Goal: Obtain resource: Download file/media

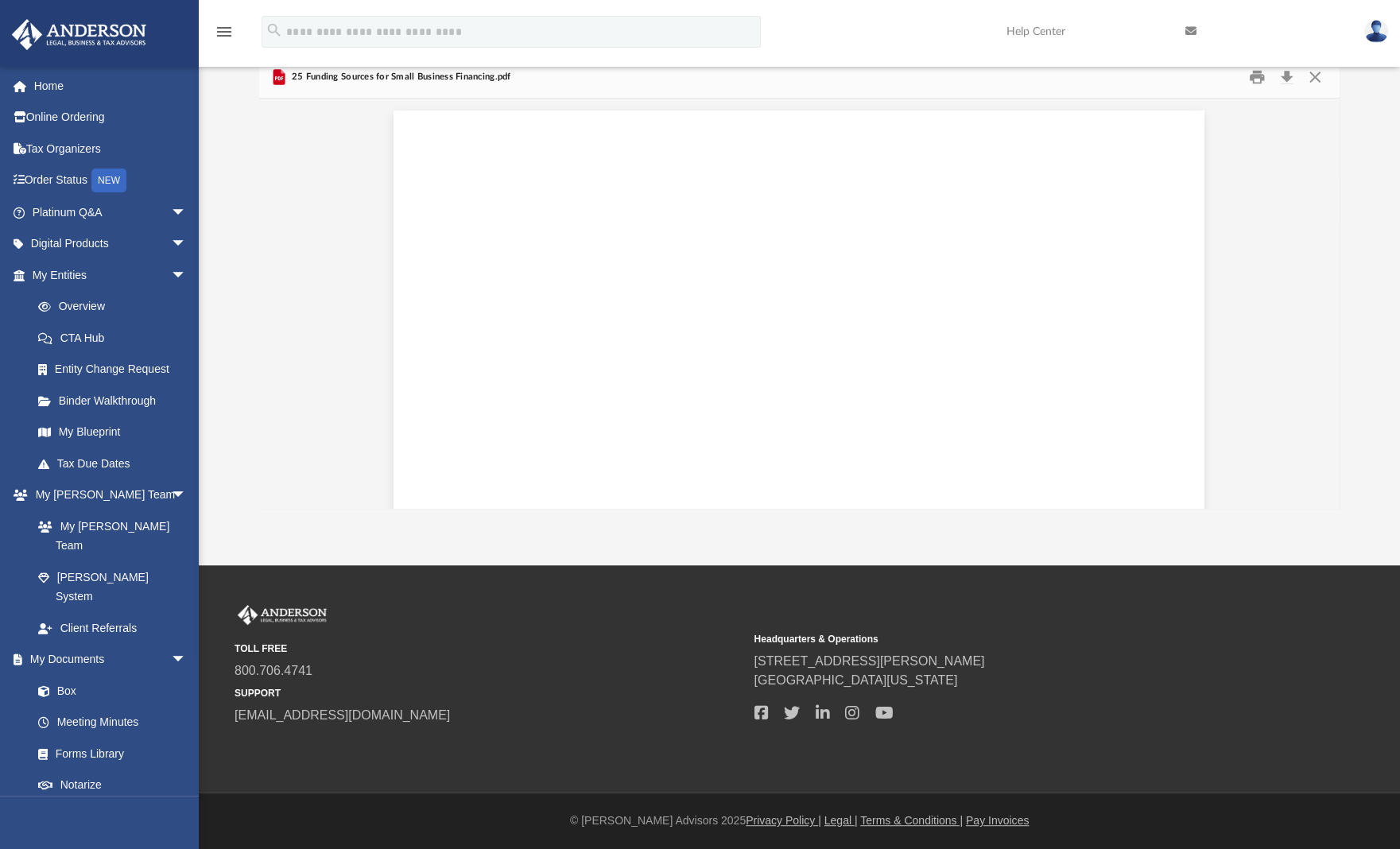
scroll to position [12905, 0]
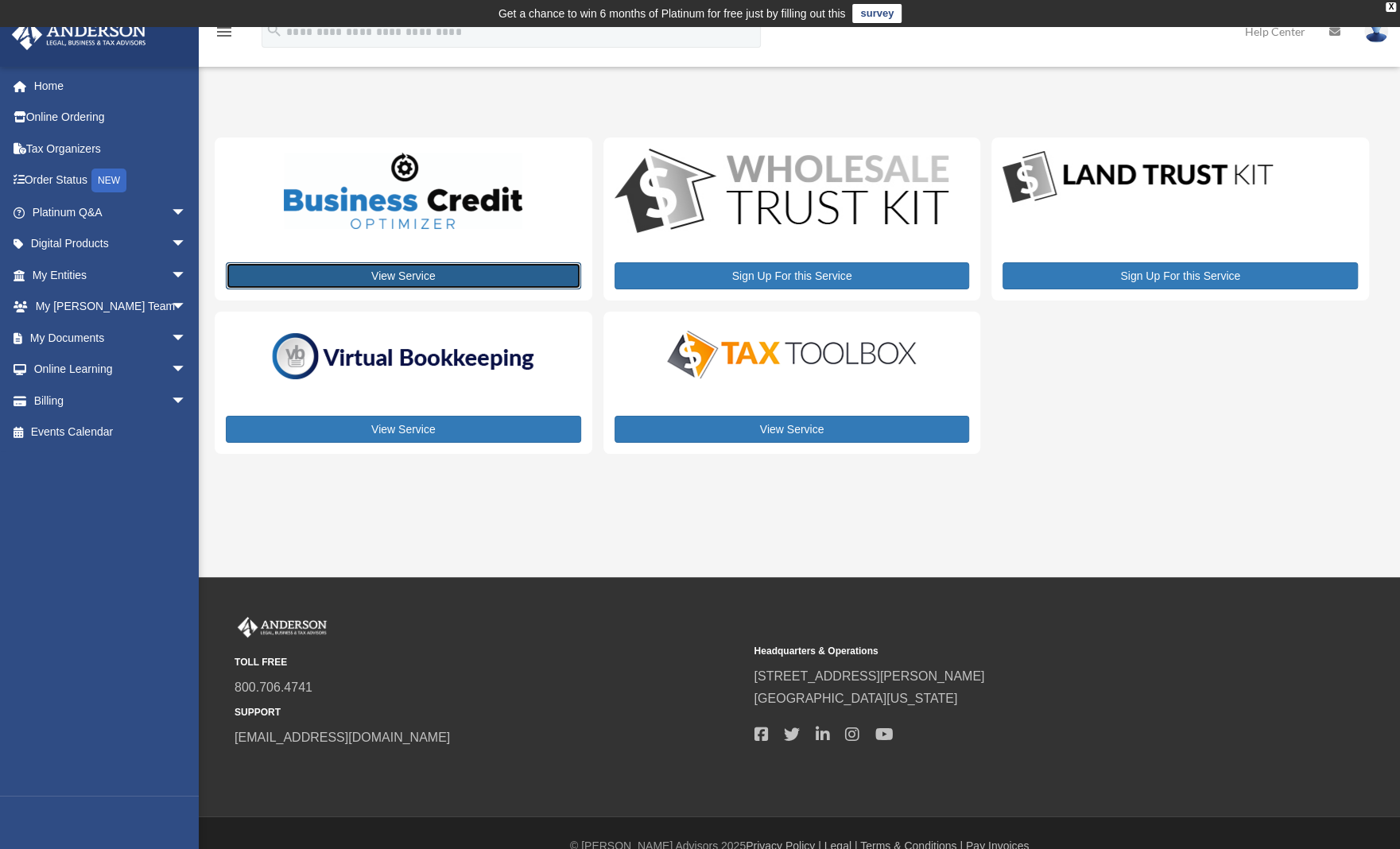
click at [396, 273] on link "View Service" at bounding box center [403, 275] width 356 height 27
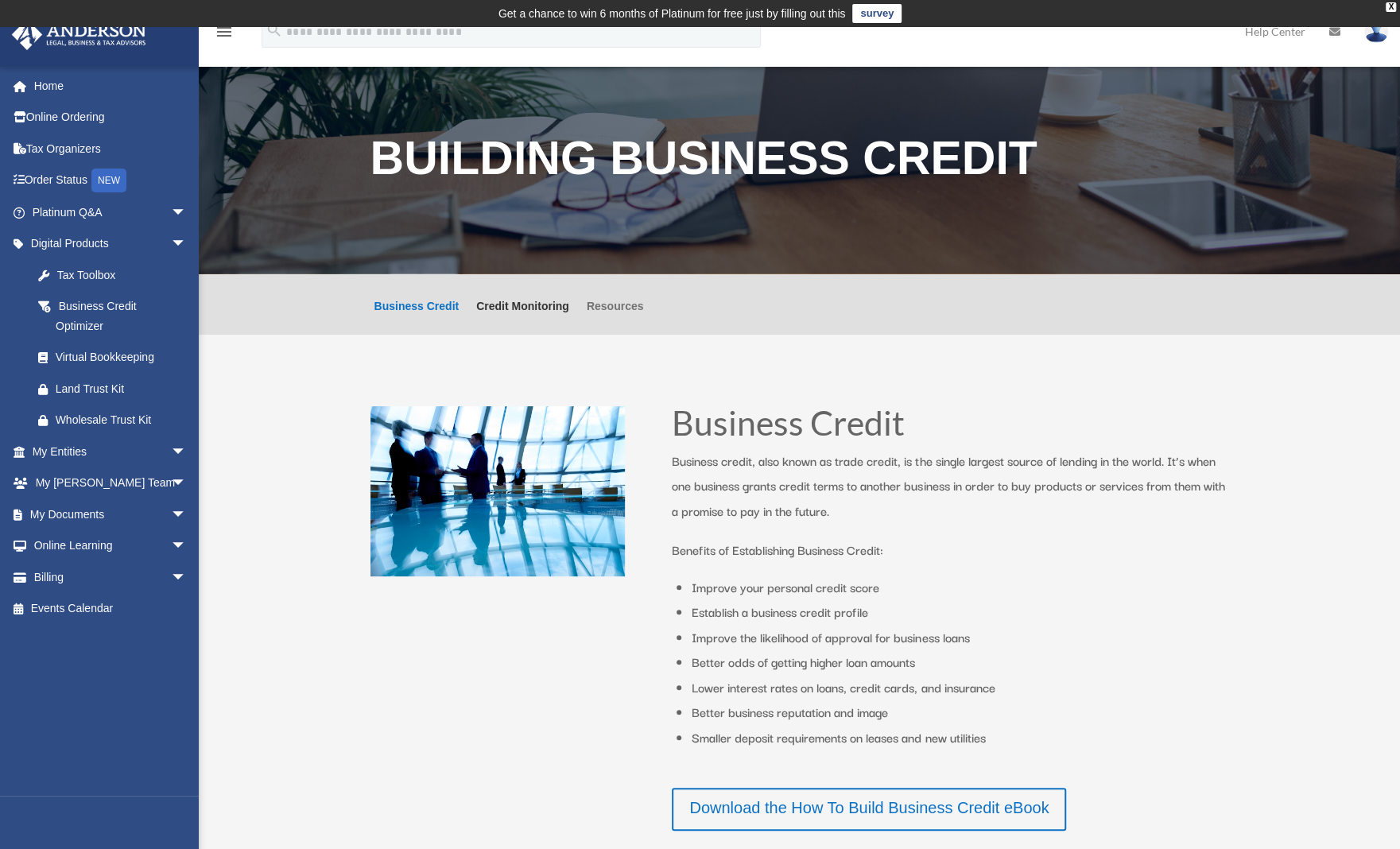
click at [636, 306] on link "Resources" at bounding box center [615, 317] width 57 height 34
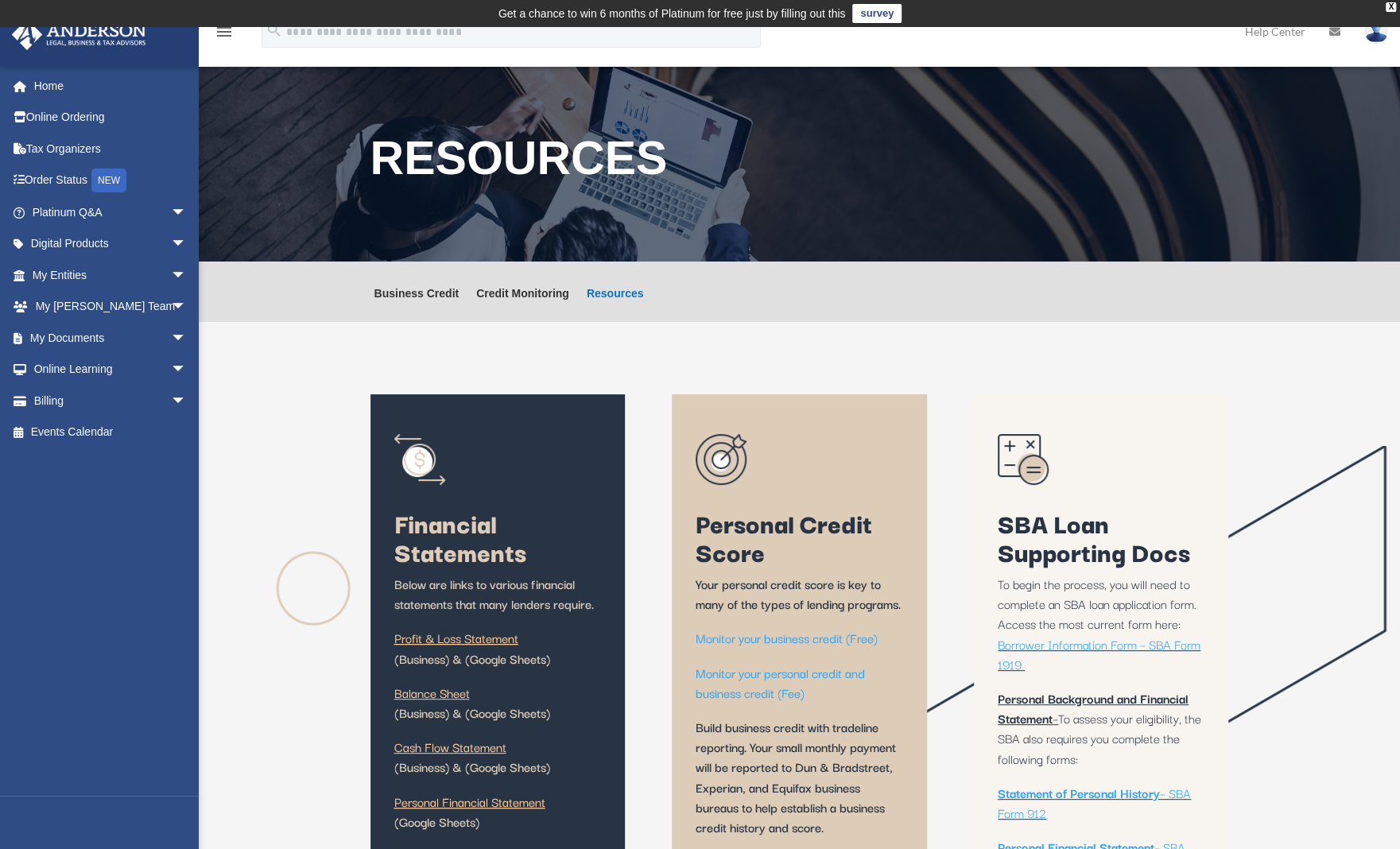
click at [1113, 642] on span "Borrower Information Form – SBA Form 1919" at bounding box center [1098, 654] width 202 height 39
